Goal: Navigation & Orientation: Find specific page/section

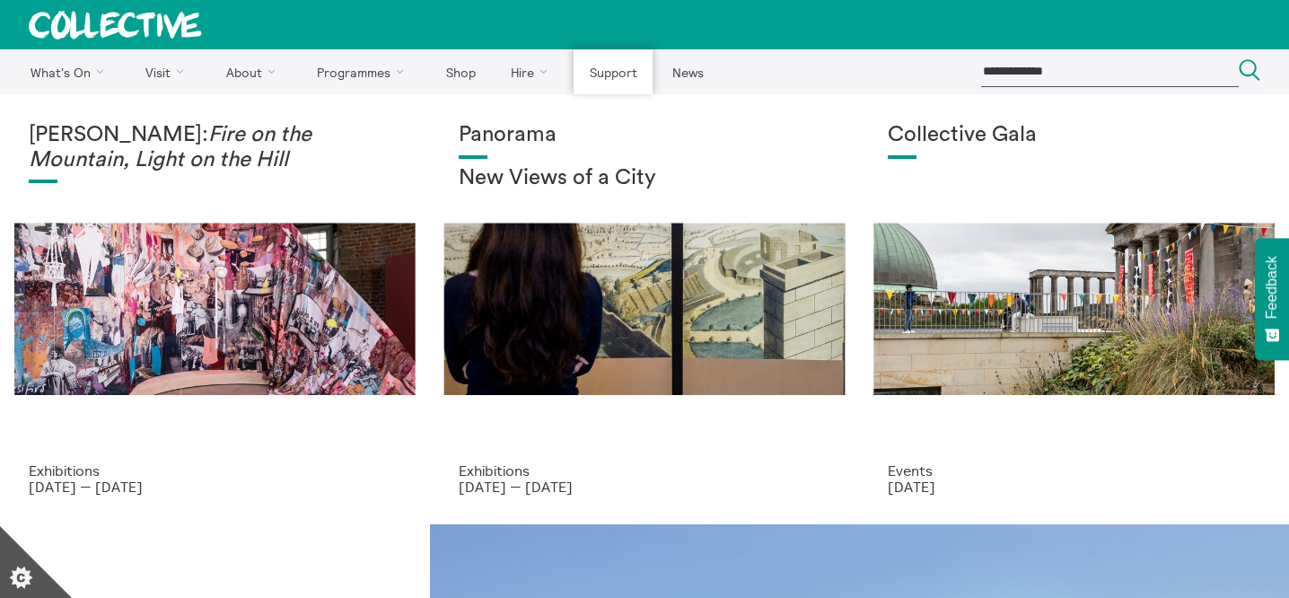
click at [615, 70] on link "Support" at bounding box center [613, 71] width 79 height 45
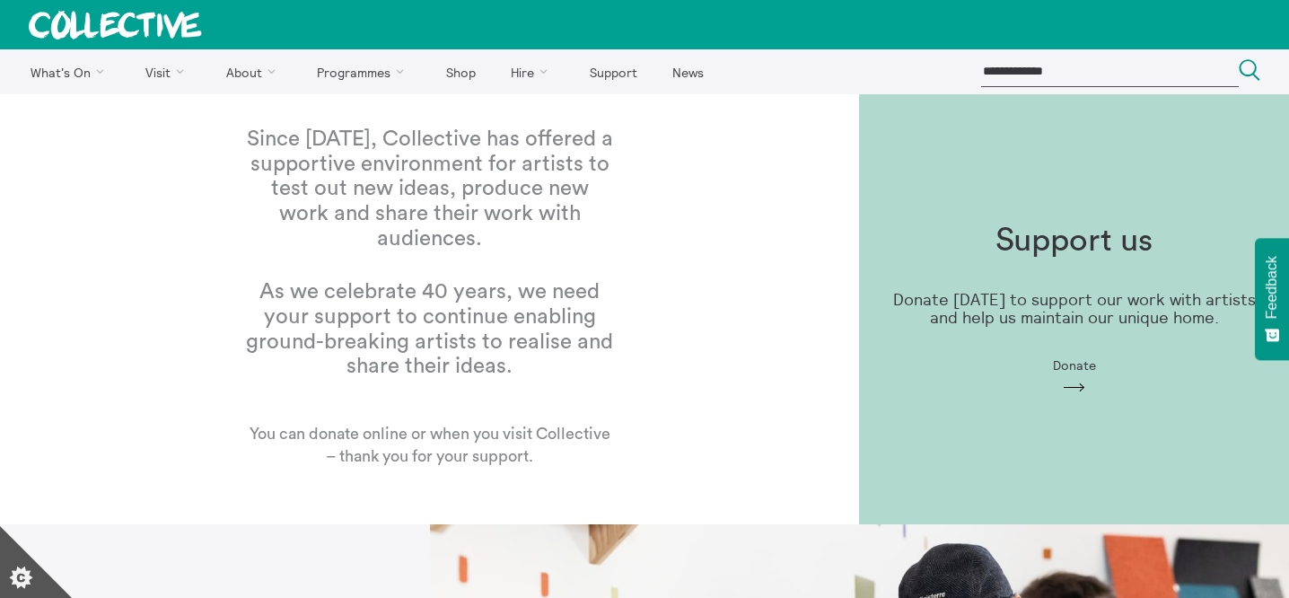
click at [1052, 237] on h1 "Support us" at bounding box center [1074, 241] width 157 height 37
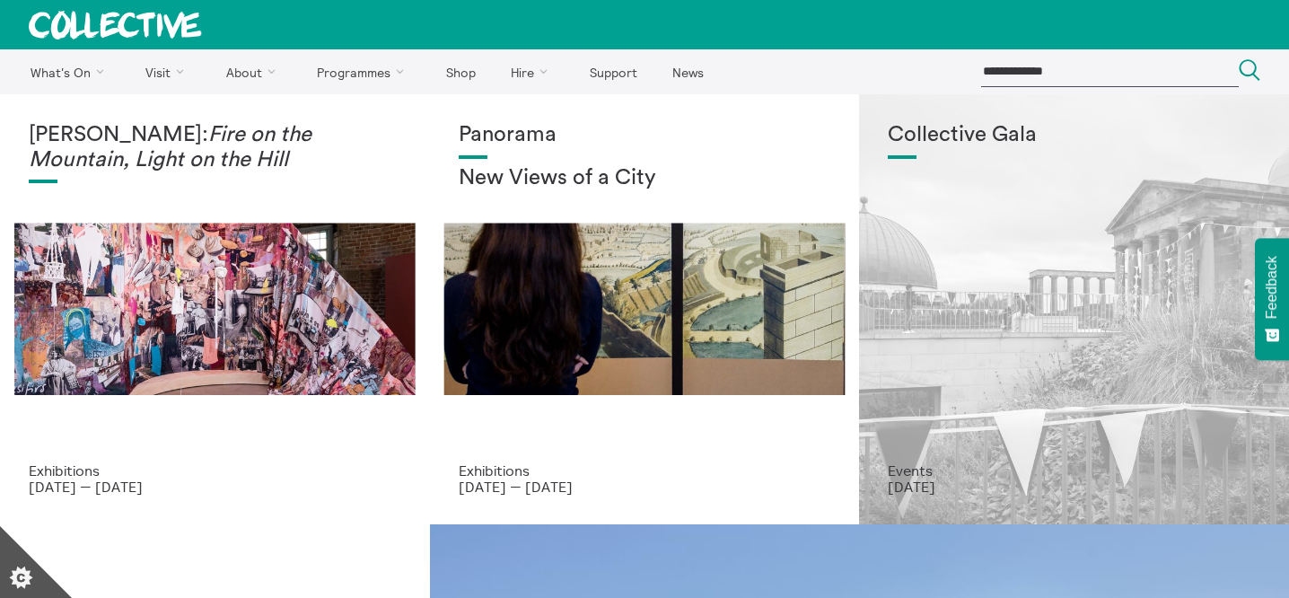
click at [995, 175] on div "Collective Gala" at bounding box center [1074, 292] width 373 height 339
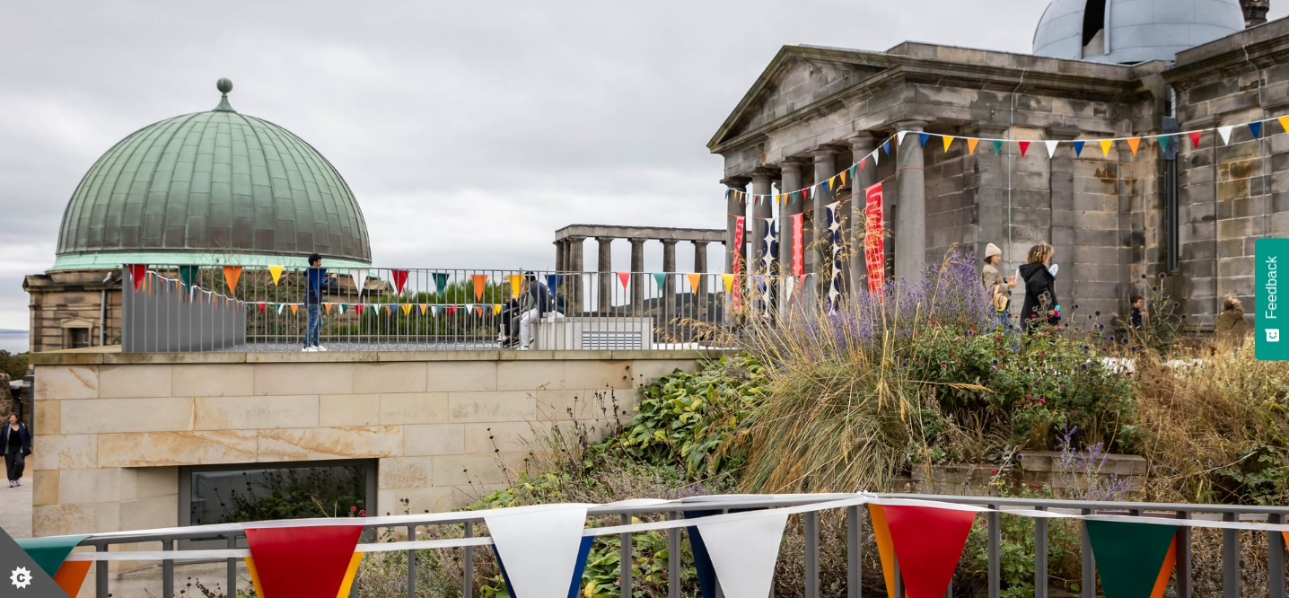
scroll to position [274, 0]
